Goal: Information Seeking & Learning: Learn about a topic

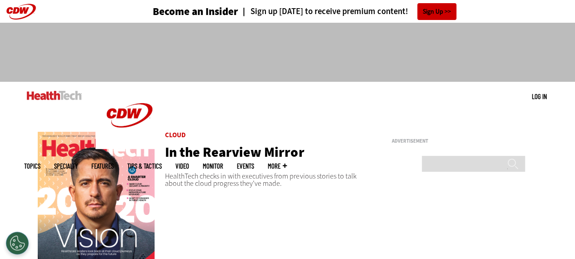
click at [104, 194] on img at bounding box center [96, 210] width 117 height 156
click at [203, 151] on link "In the Rearview Mirror" at bounding box center [234, 152] width 139 height 18
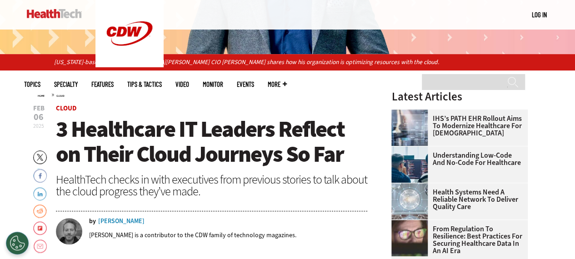
scroll to position [454, 0]
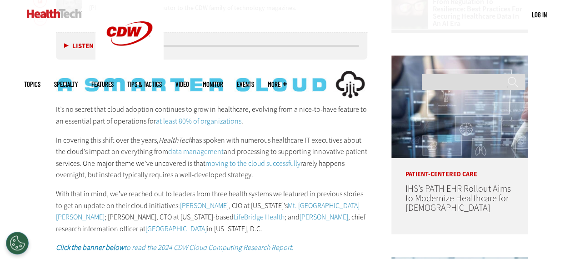
click at [181, 203] on link "Michael Archuleta" at bounding box center [204, 206] width 49 height 10
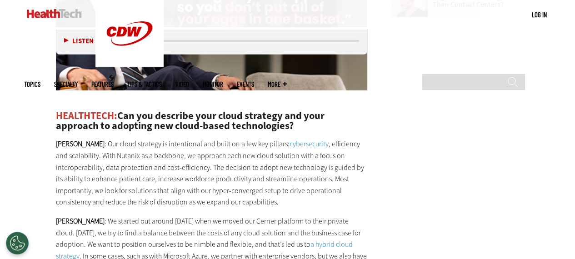
scroll to position [1136, 0]
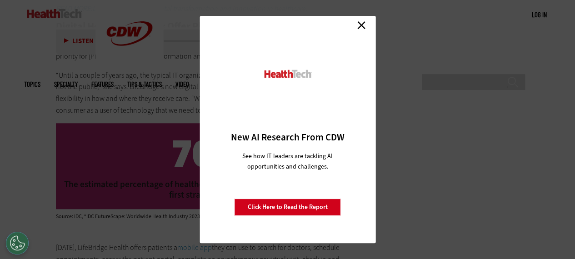
scroll to position [1856, 0]
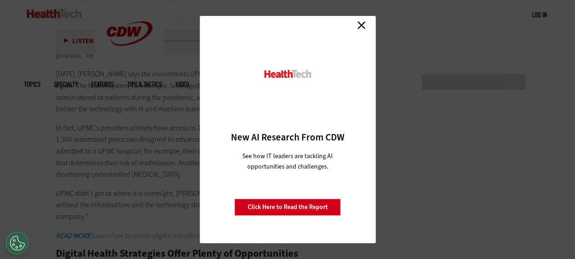
click at [359, 23] on link "Close" at bounding box center [361, 25] width 14 height 14
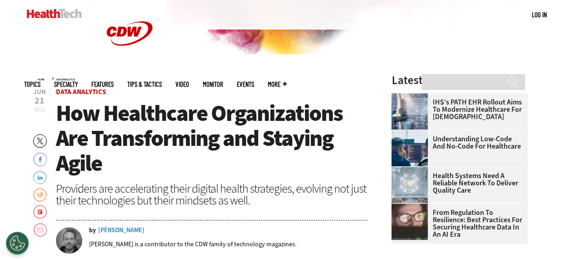
scroll to position [454, 0]
